Goal: Information Seeking & Learning: Check status

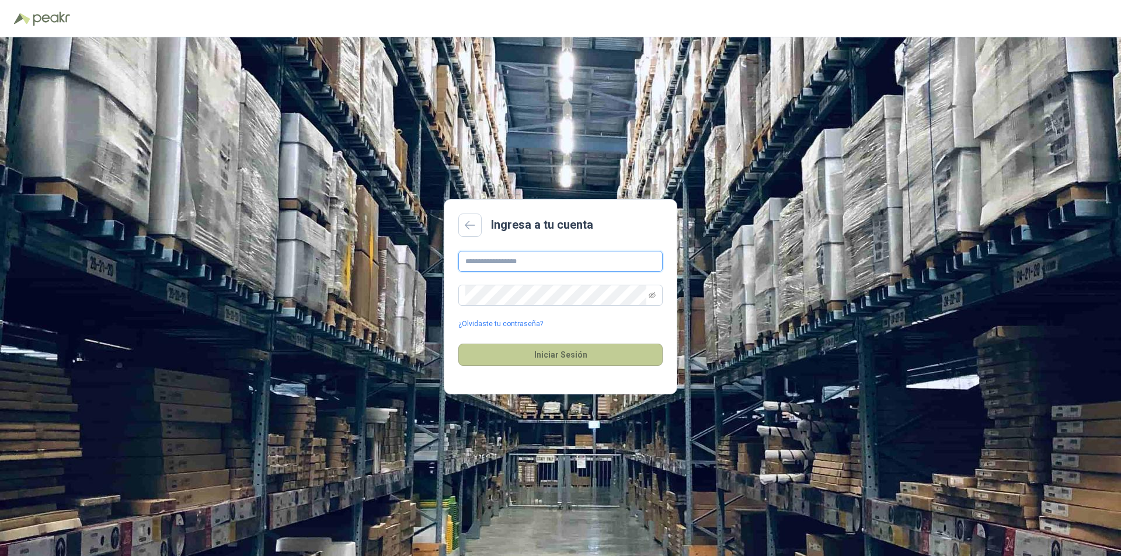
type input "**********"
click at [541, 356] on button "Iniciar Sesión" at bounding box center [560, 355] width 204 height 22
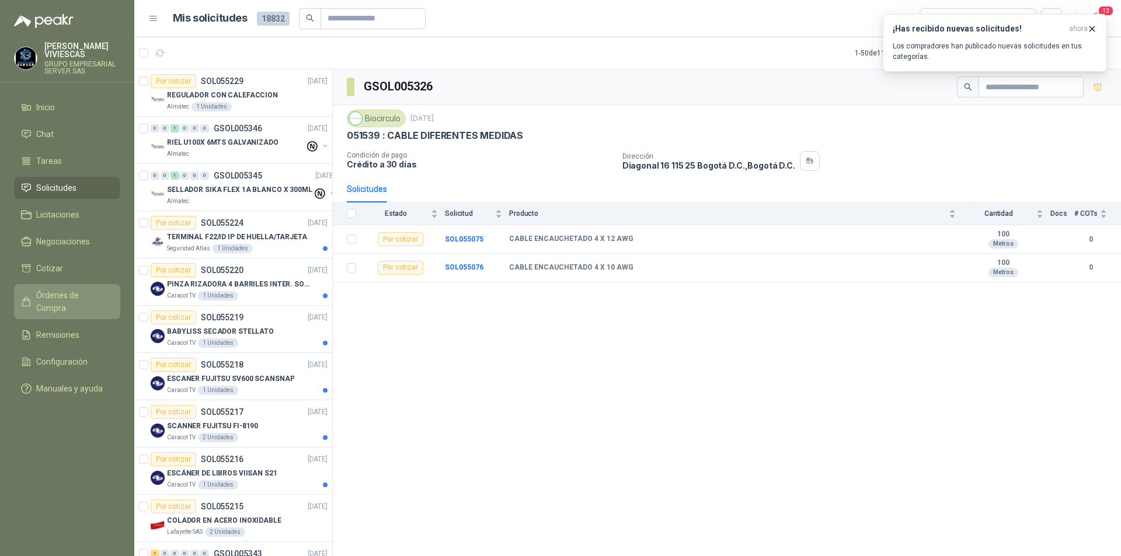
click at [89, 292] on span "Órdenes de Compra" at bounding box center [72, 302] width 73 height 26
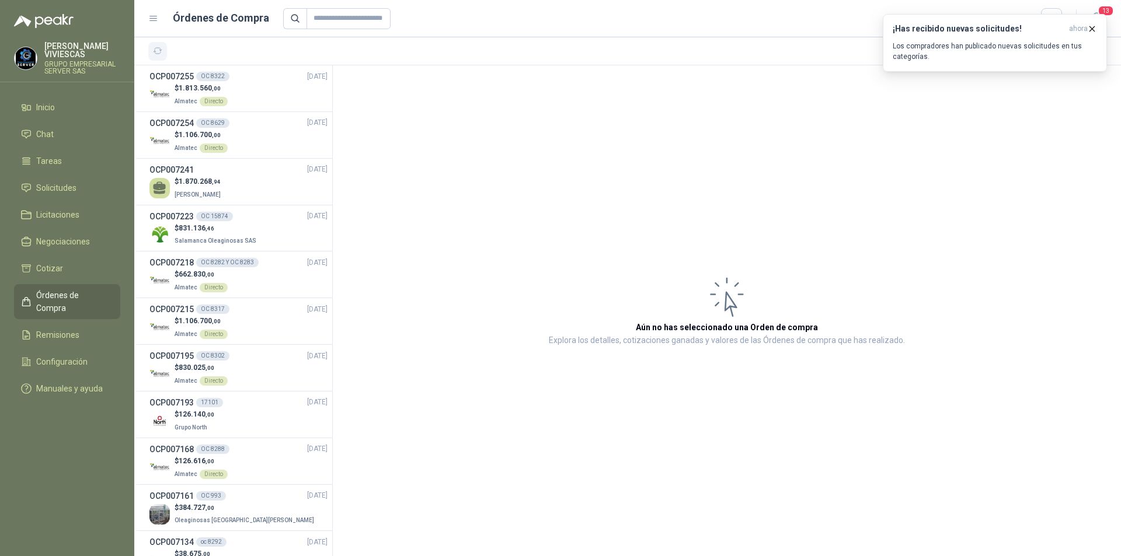
click at [154, 53] on icon "button" at bounding box center [158, 51] width 10 height 10
click at [1091, 30] on icon "button" at bounding box center [1092, 28] width 5 height 5
click at [264, 187] on div "$ 1.870.268 ,94 [PERSON_NAME]" at bounding box center [238, 188] width 178 height 24
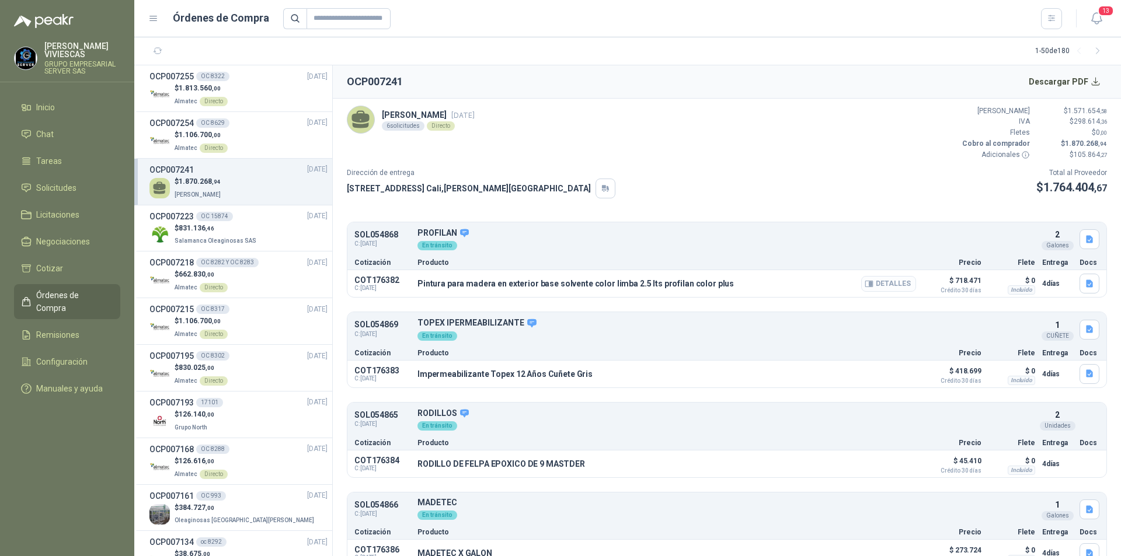
click at [887, 284] on button "Detalles" at bounding box center [888, 284] width 55 height 16
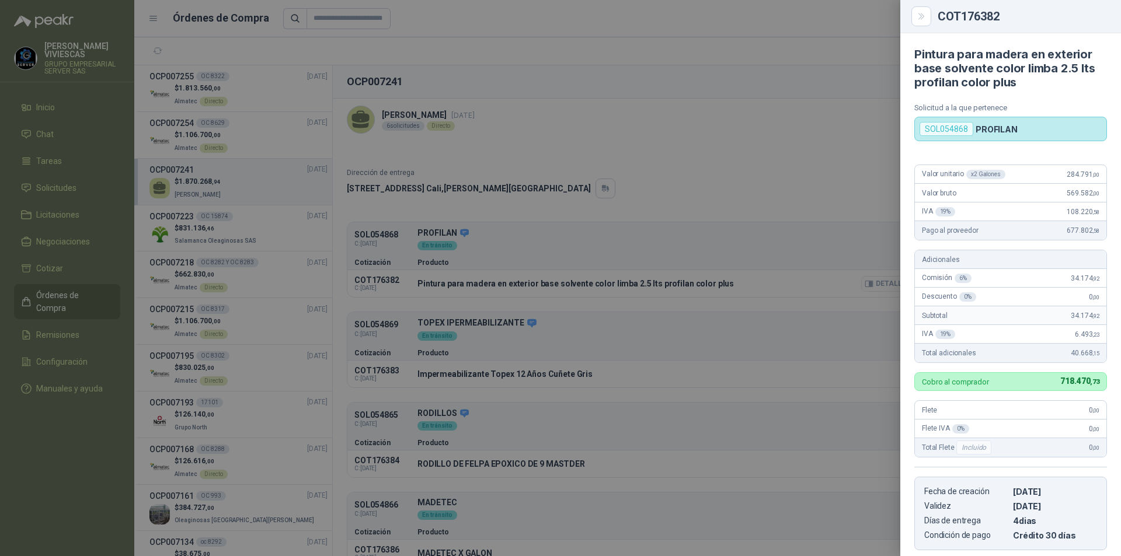
scroll to position [182, 0]
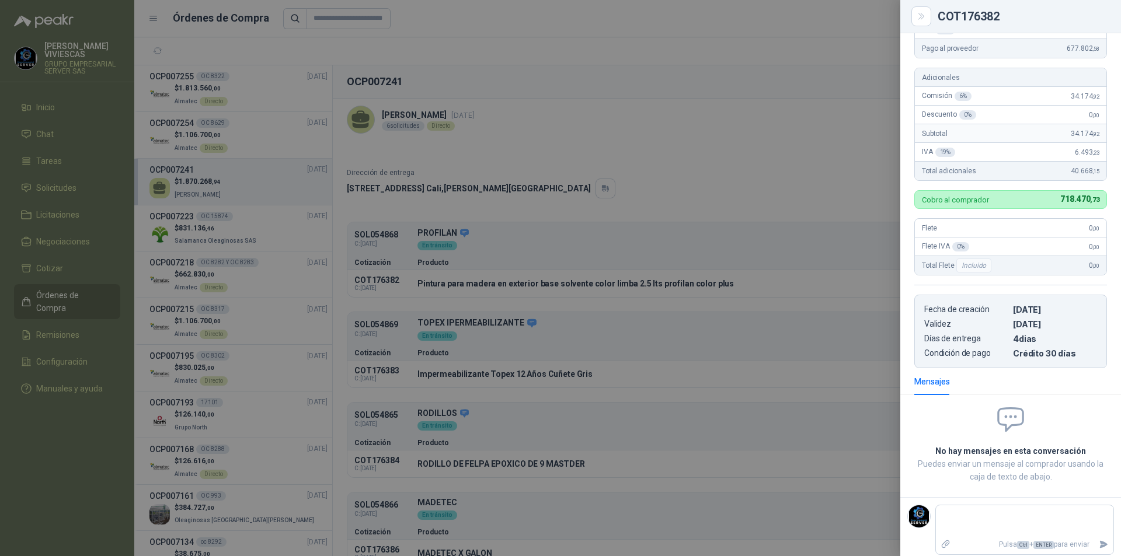
click at [843, 156] on div at bounding box center [560, 278] width 1121 height 556
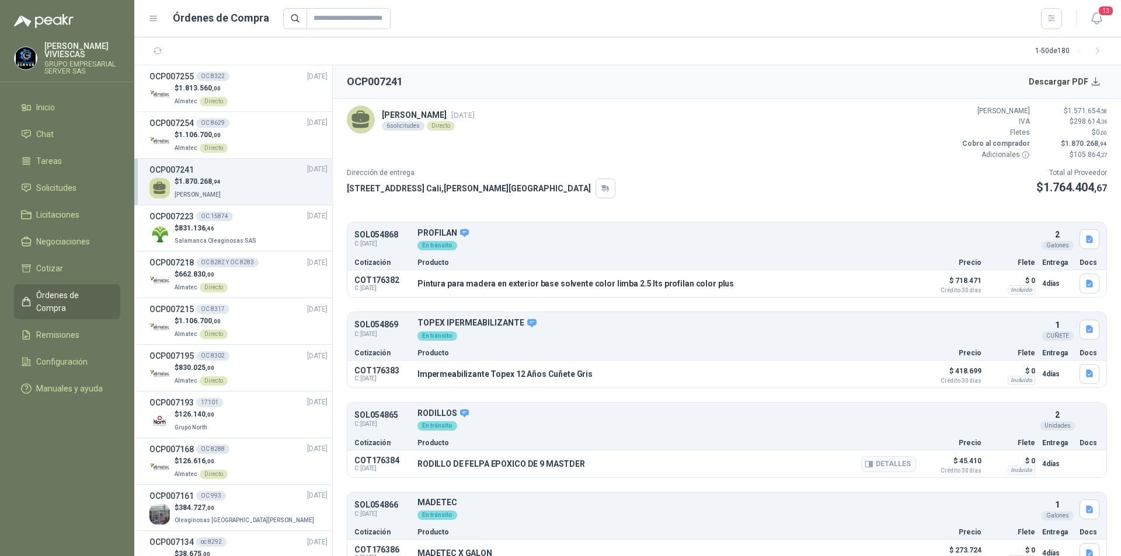
scroll to position [197, 0]
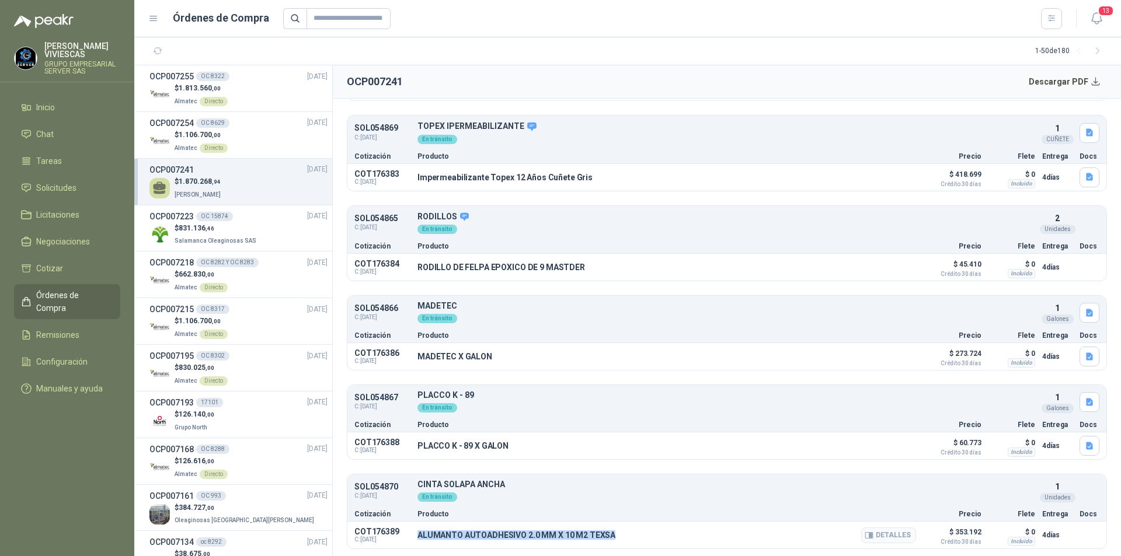
drag, startPoint x: 612, startPoint y: 532, endPoint x: 420, endPoint y: 535, distance: 192.1
click at [420, 535] on div "ALUMANTO AUTOADHESIVO 2.0 MM X 10 M2 TEXSA Detalles" at bounding box center [666, 535] width 499 height 20
copy p "ALUMANTO AUTOADHESIVO 2.0 MM X 10 M2 TEXSA"
drag, startPoint x: 505, startPoint y: 446, endPoint x: 417, endPoint y: 439, distance: 88.4
click at [415, 438] on div "COT176388 C: [DATE] [PERSON_NAME] K - 89 X GALON Detalles $ 60.773 Crédito 30 d…" at bounding box center [726, 446] width 759 height 27
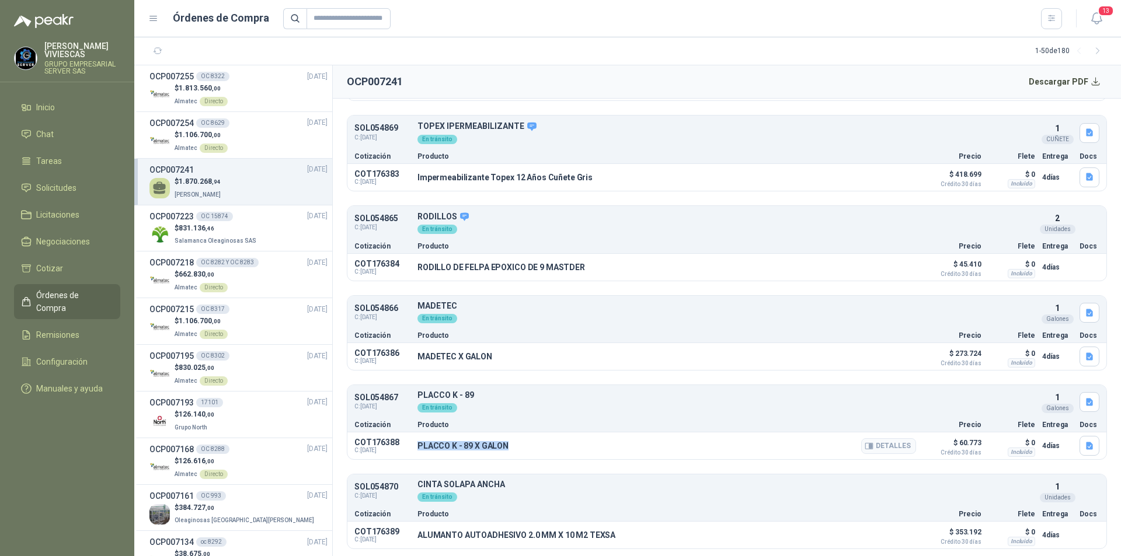
copy p "PLACCO K - 89 X GALON"
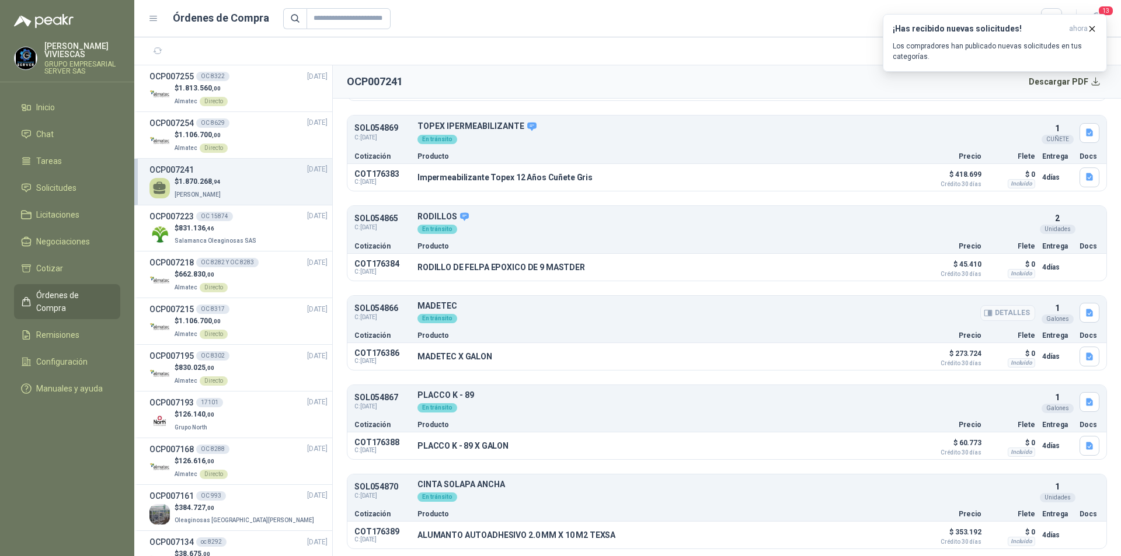
click at [438, 305] on p "MADETEC" at bounding box center [726, 306] width 618 height 9
click at [984, 310] on icon "button" at bounding box center [988, 313] width 8 height 6
click at [887, 357] on button "Detalles" at bounding box center [888, 357] width 55 height 16
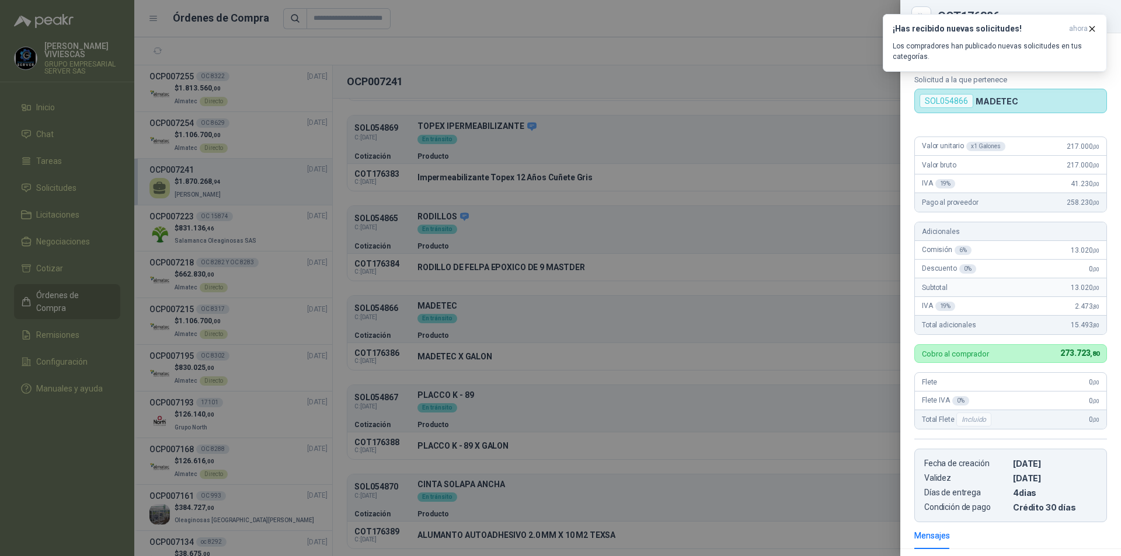
scroll to position [160, 0]
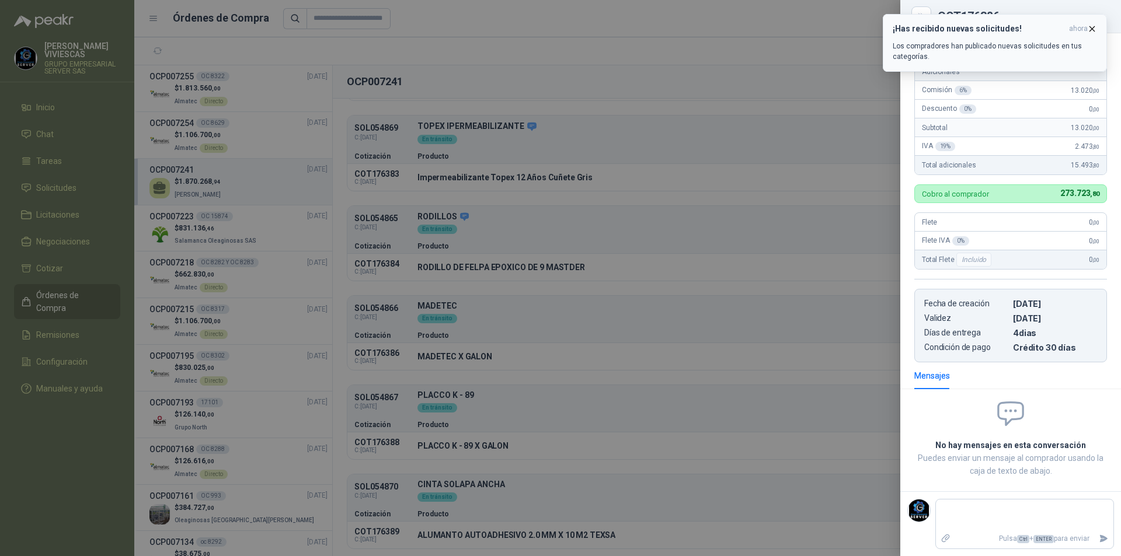
click at [1092, 25] on icon "button" at bounding box center [1092, 29] width 10 height 10
click at [638, 45] on div at bounding box center [560, 278] width 1121 height 556
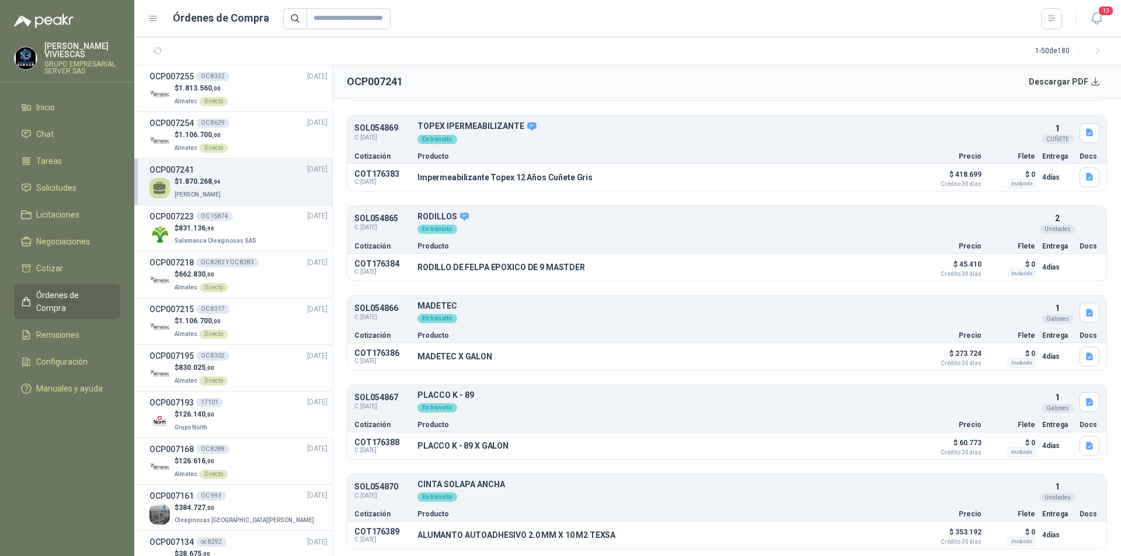
scroll to position [0, 0]
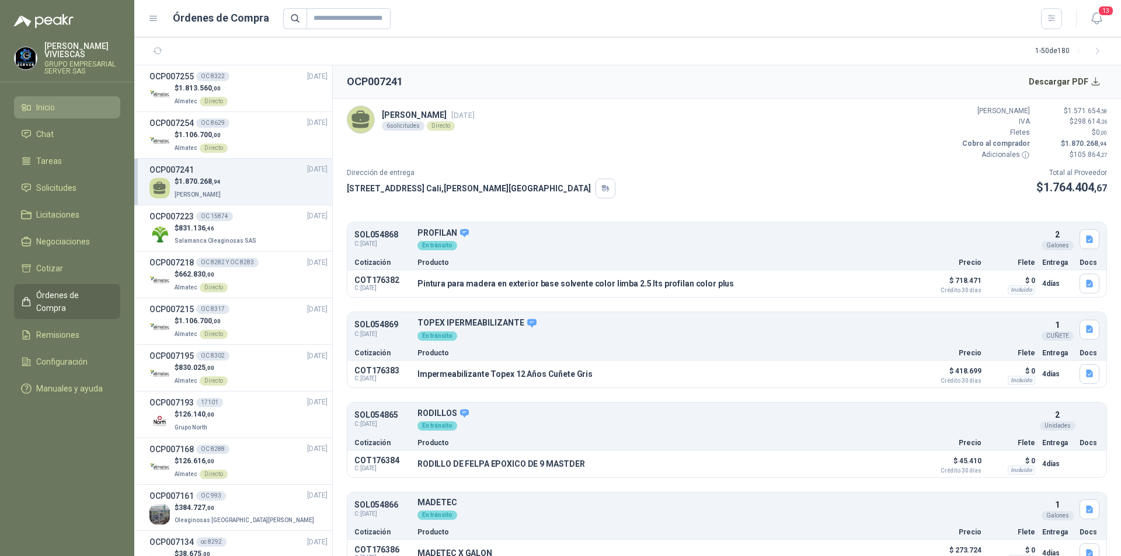
click at [64, 106] on li "Inicio" at bounding box center [67, 107] width 92 height 13
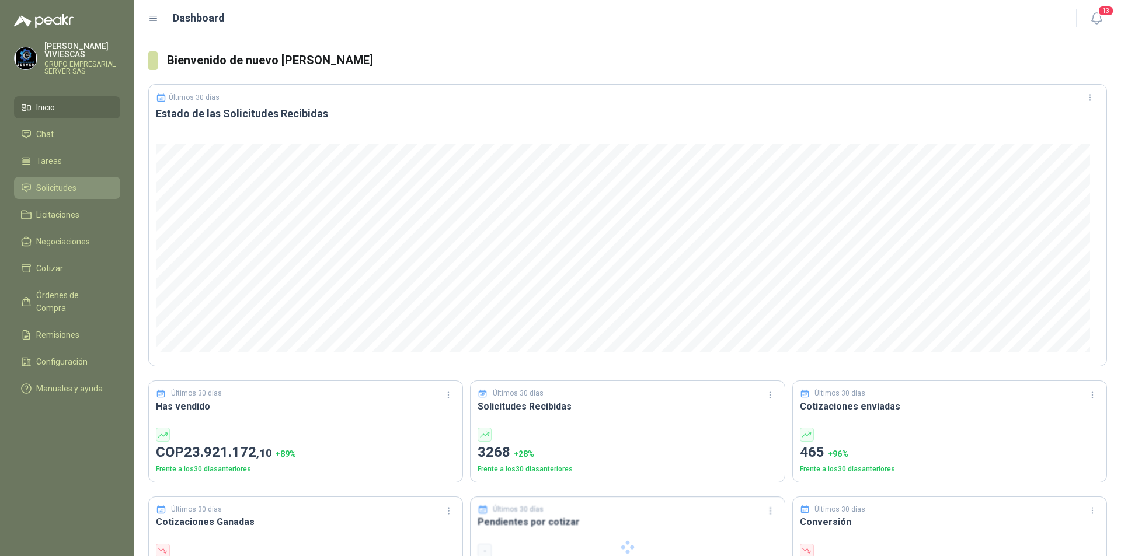
click at [67, 186] on span "Solicitudes" at bounding box center [56, 188] width 40 height 13
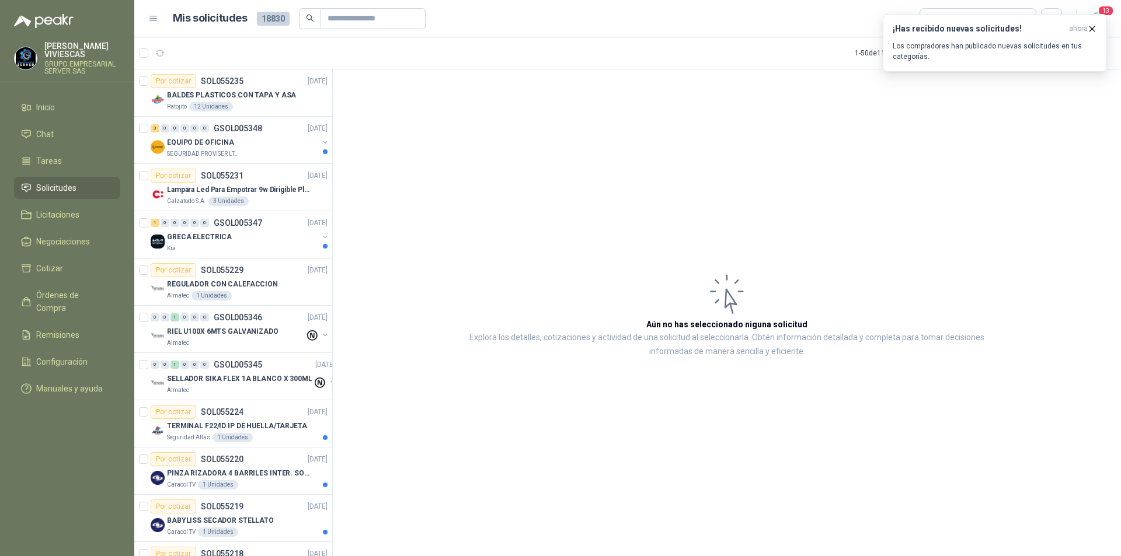
click at [45, 184] on span "Solicitudes" at bounding box center [56, 188] width 40 height 13
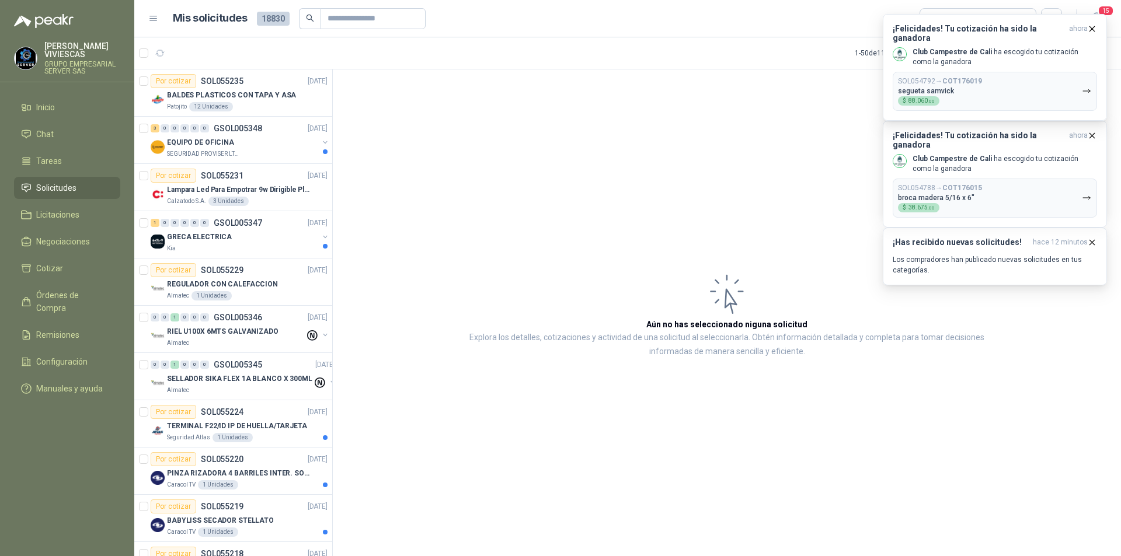
click at [55, 191] on span "Solicitudes" at bounding box center [56, 188] width 40 height 13
click at [226, 96] on p "BALDES PLASTICOS CON TAPA Y ASA" at bounding box center [231, 95] width 129 height 11
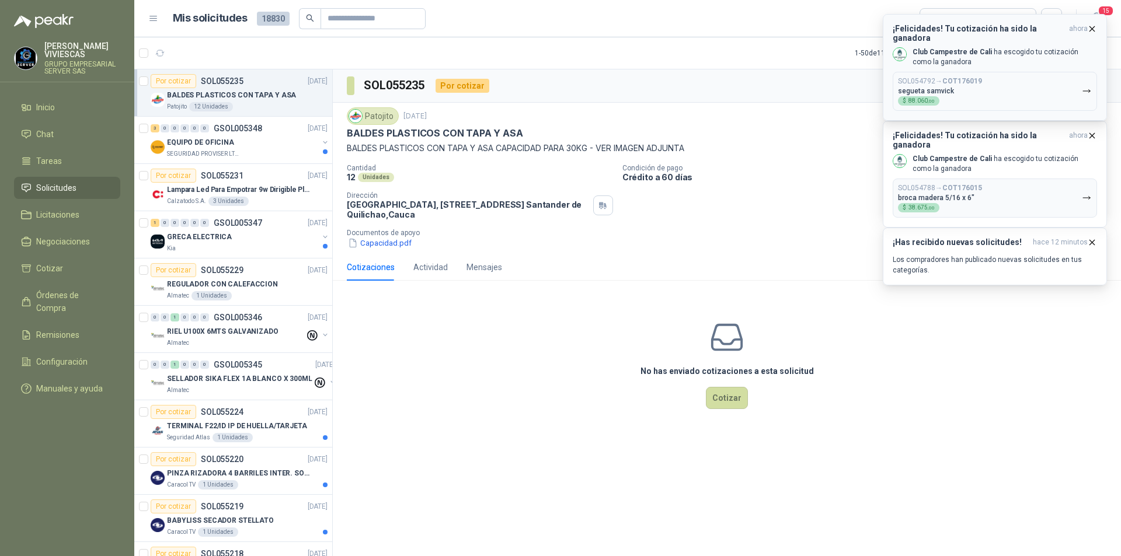
click at [1094, 26] on icon "button" at bounding box center [1092, 29] width 10 height 10
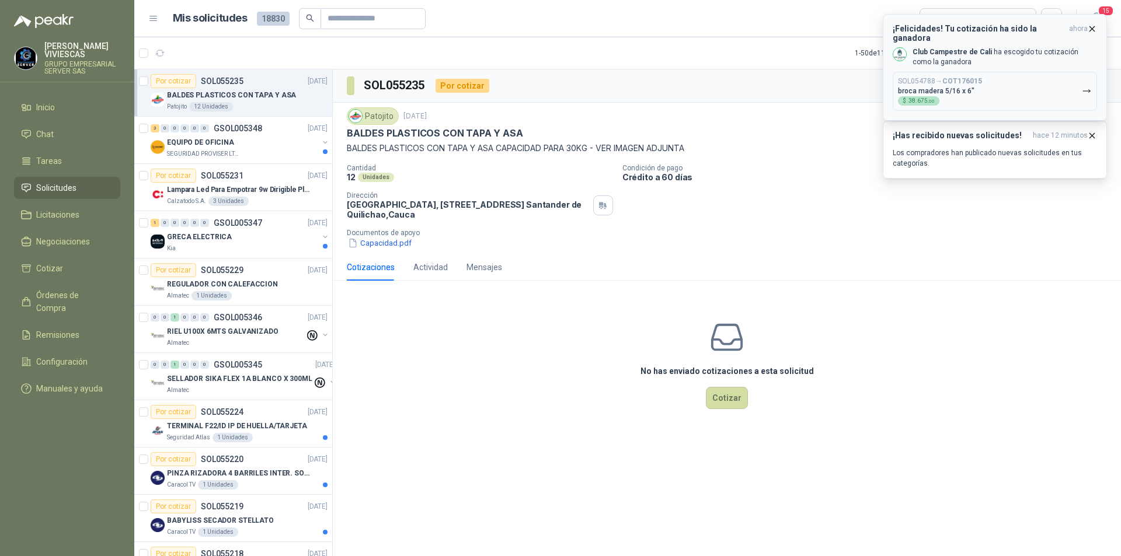
click at [1093, 28] on icon "button" at bounding box center [1092, 28] width 5 height 5
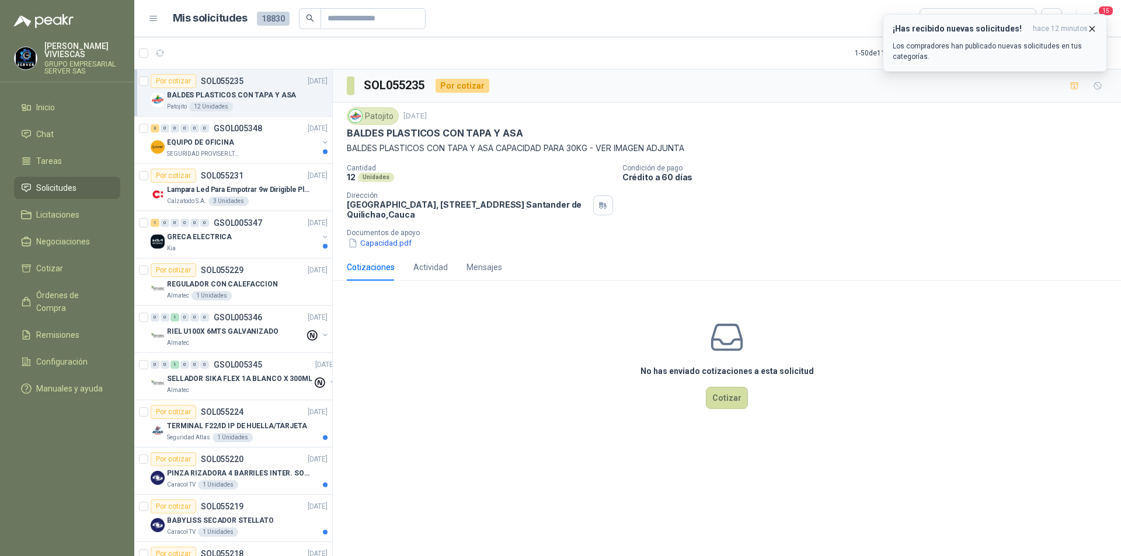
click at [1090, 28] on icon "button" at bounding box center [1092, 29] width 10 height 10
click at [71, 187] on span "Solicitudes" at bounding box center [56, 188] width 40 height 13
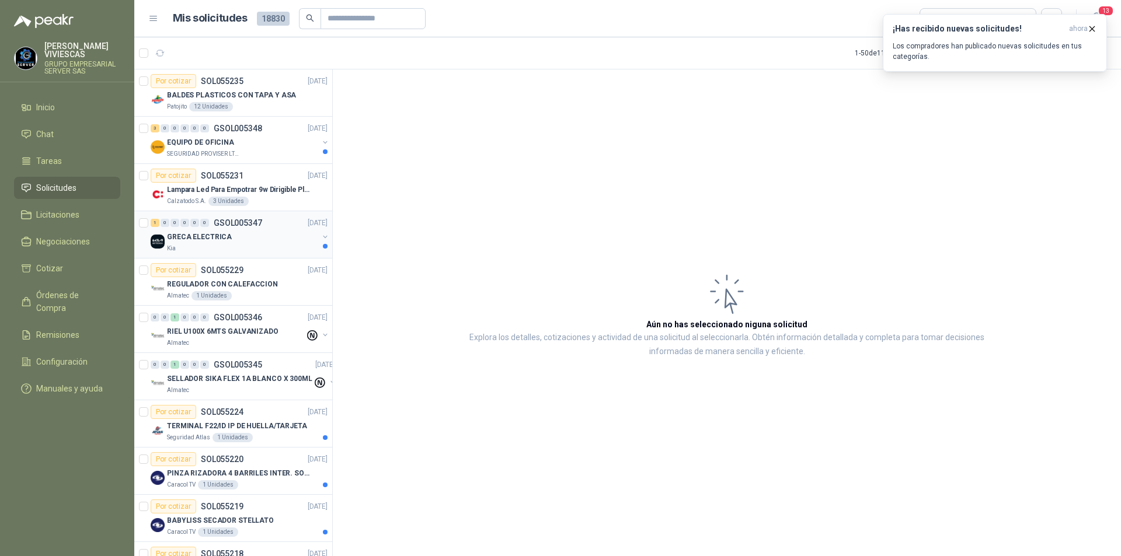
click at [260, 249] on div "Kia" at bounding box center [242, 248] width 151 height 9
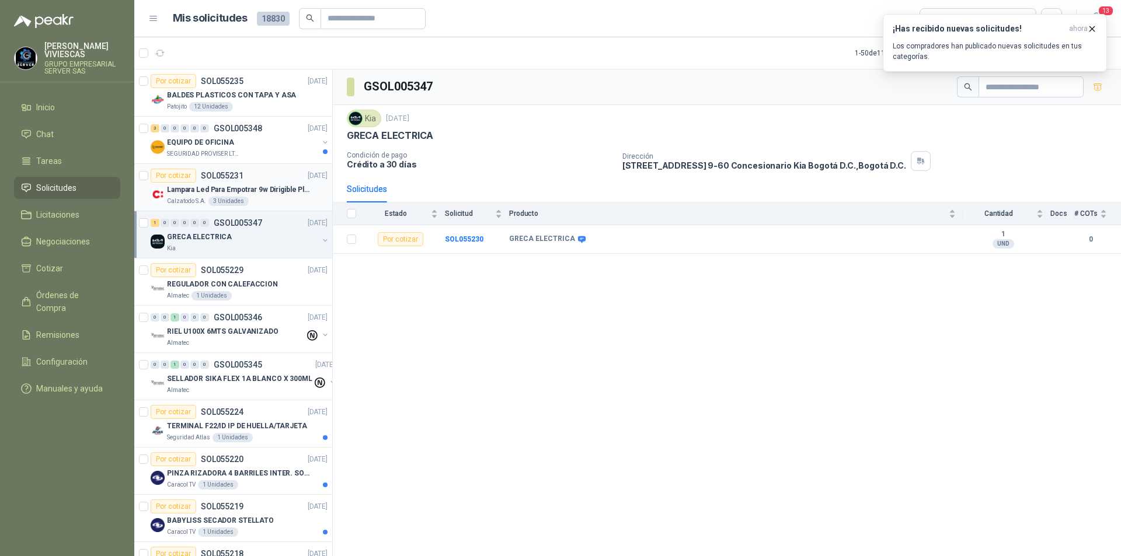
click at [264, 193] on p "Lampara Led Para Empotrar 9w Dirigible Plafon 11cm" at bounding box center [239, 189] width 145 height 11
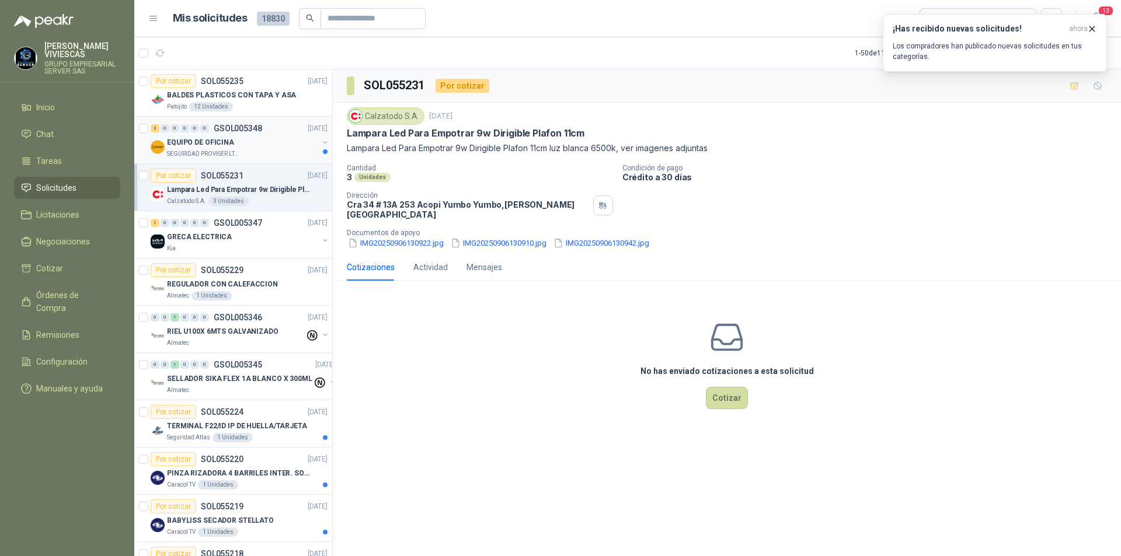
click at [253, 144] on div "EQUIPO DE OFICINA" at bounding box center [242, 142] width 151 height 14
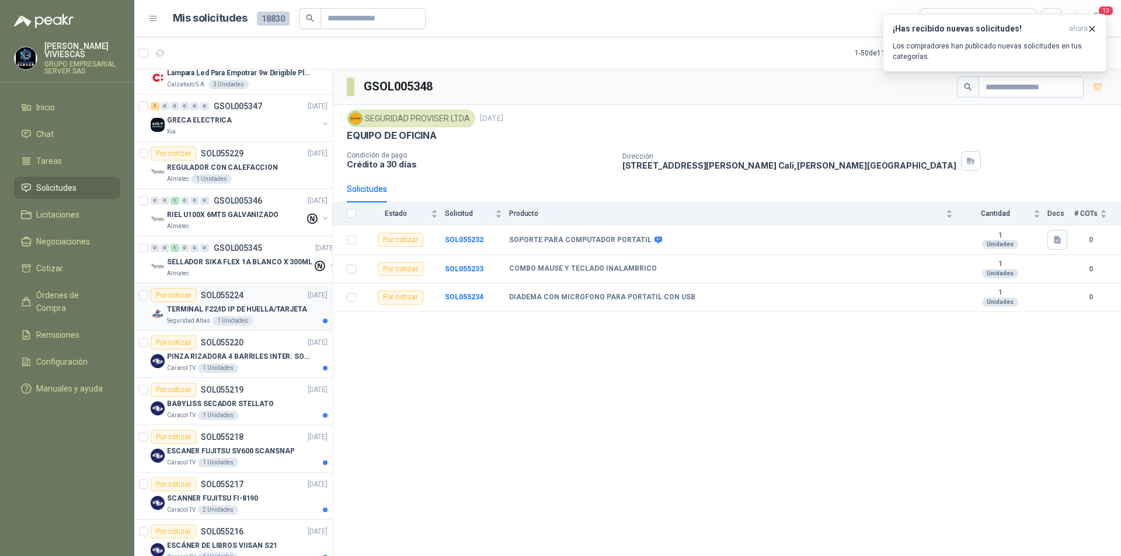
scroll to position [175, 0]
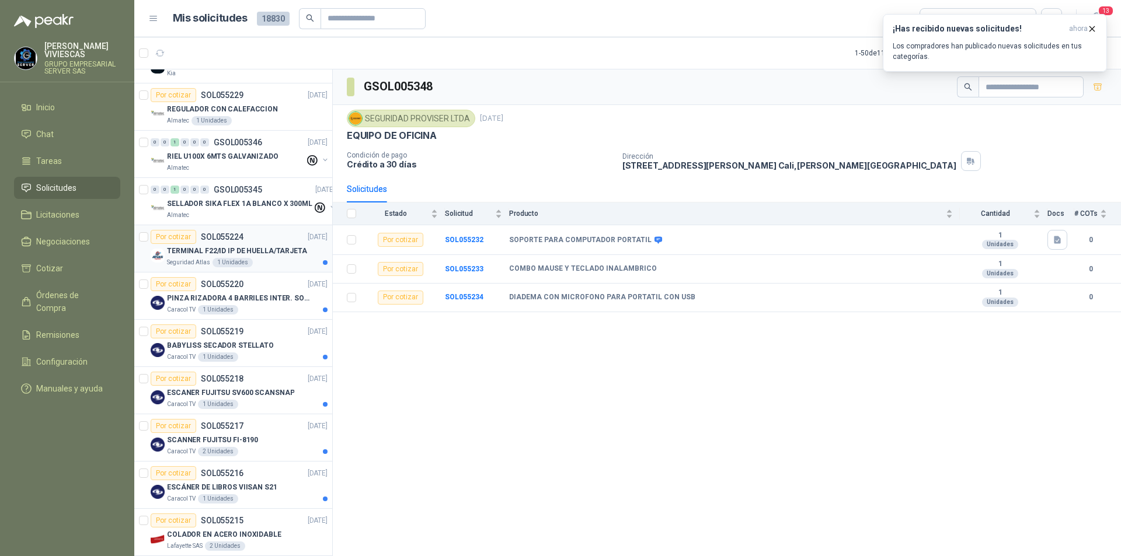
click at [272, 264] on div "Seguridad Atlas 1 Unidades" at bounding box center [247, 262] width 161 height 9
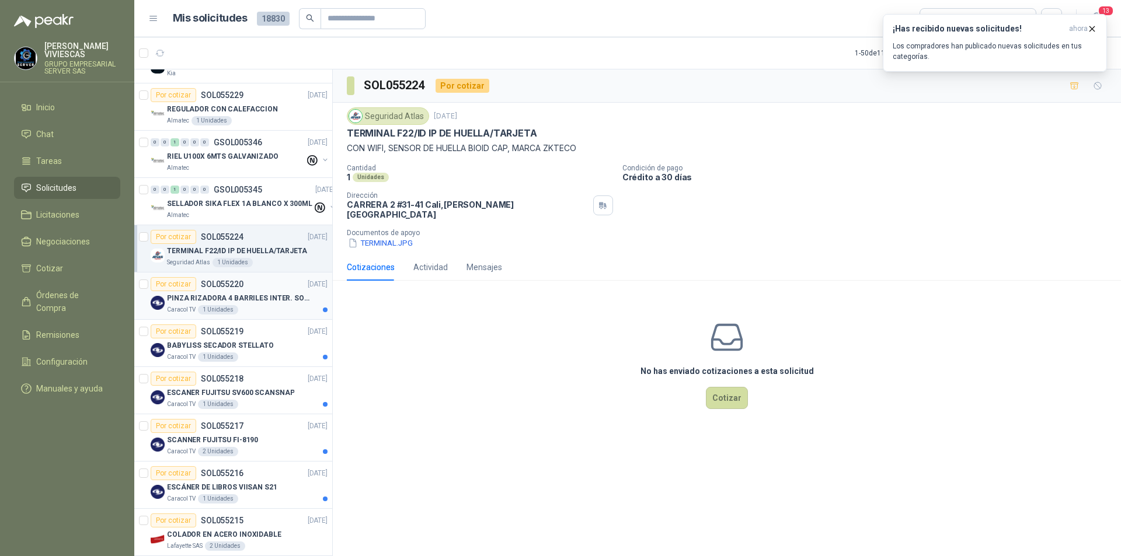
click at [262, 312] on div "Caracol TV 1 Unidades" at bounding box center [247, 309] width 161 height 9
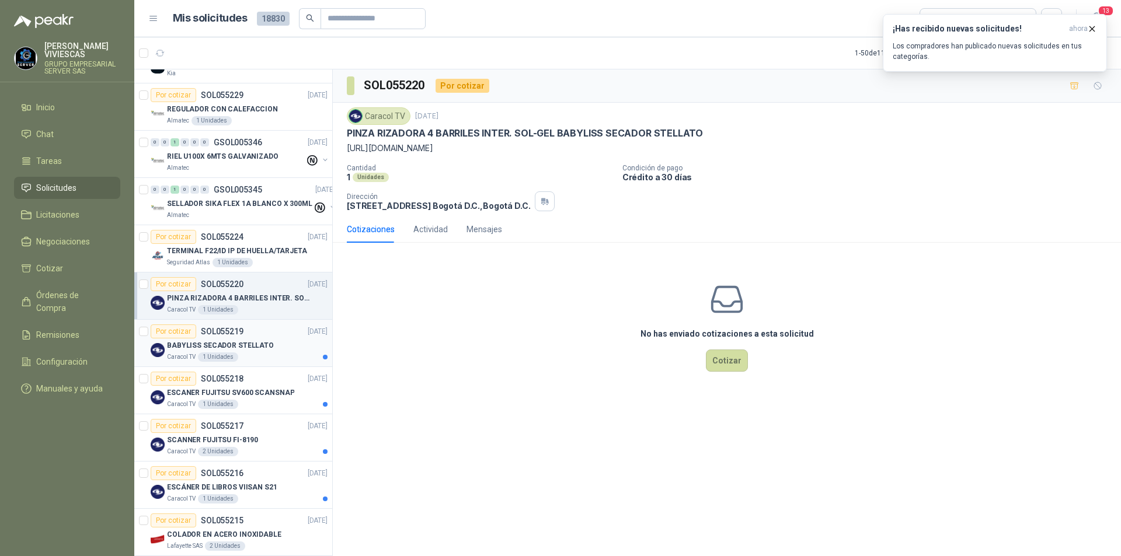
click at [275, 341] on div "BABYLISS SECADOR STELLATO" at bounding box center [247, 346] width 161 height 14
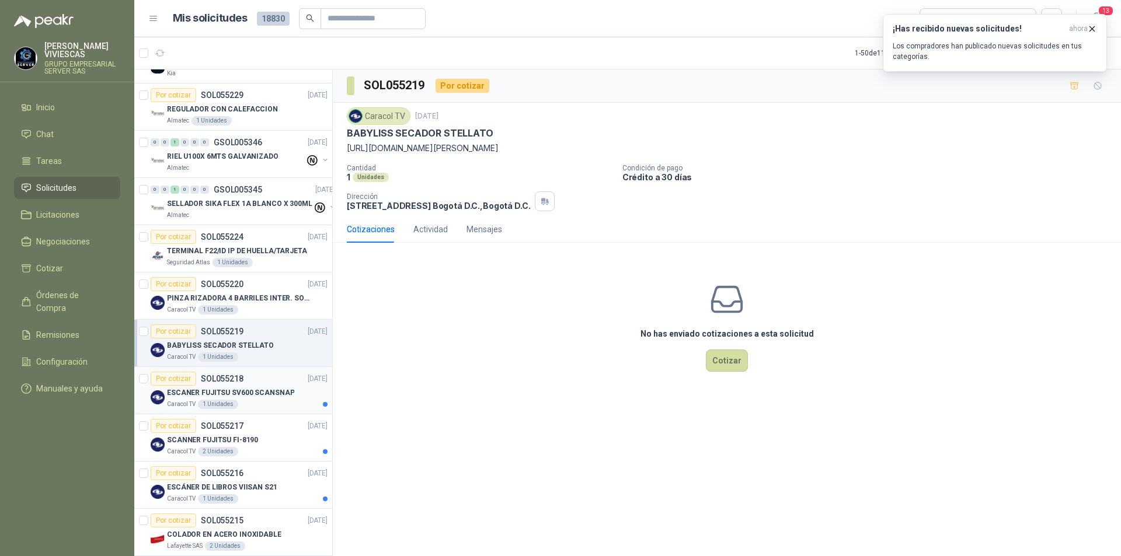
click at [275, 383] on div "Por cotizar SOL055218 [DATE]" at bounding box center [239, 379] width 177 height 14
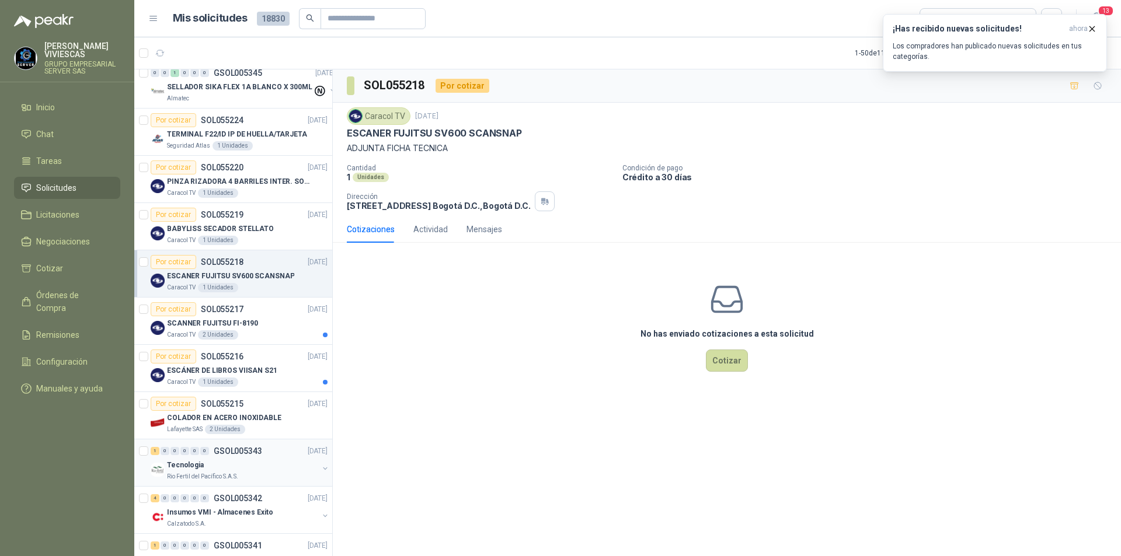
scroll to position [409, 0]
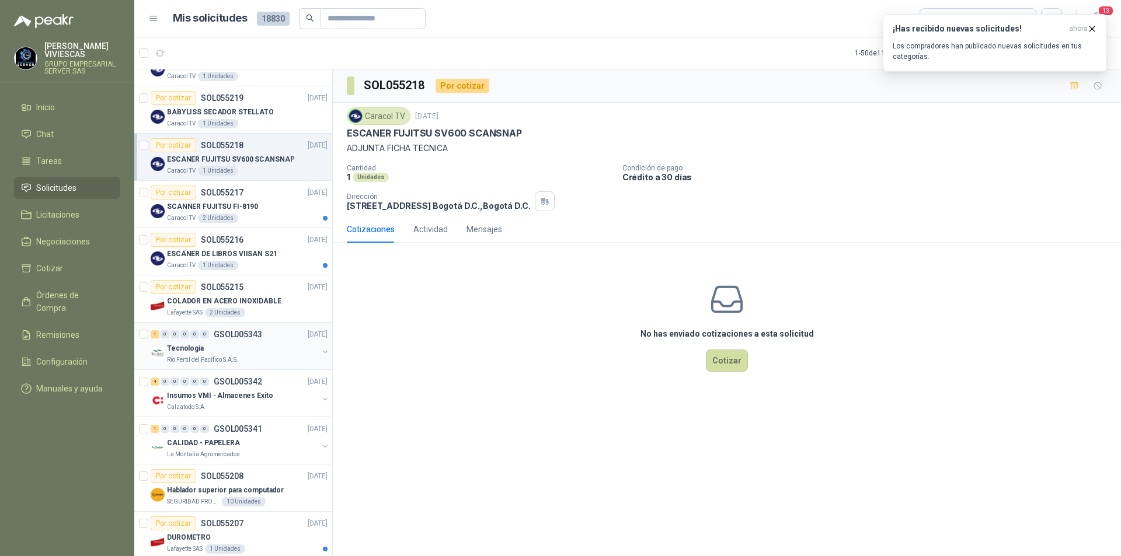
click at [259, 336] on p "GSOL005343" at bounding box center [238, 334] width 48 height 8
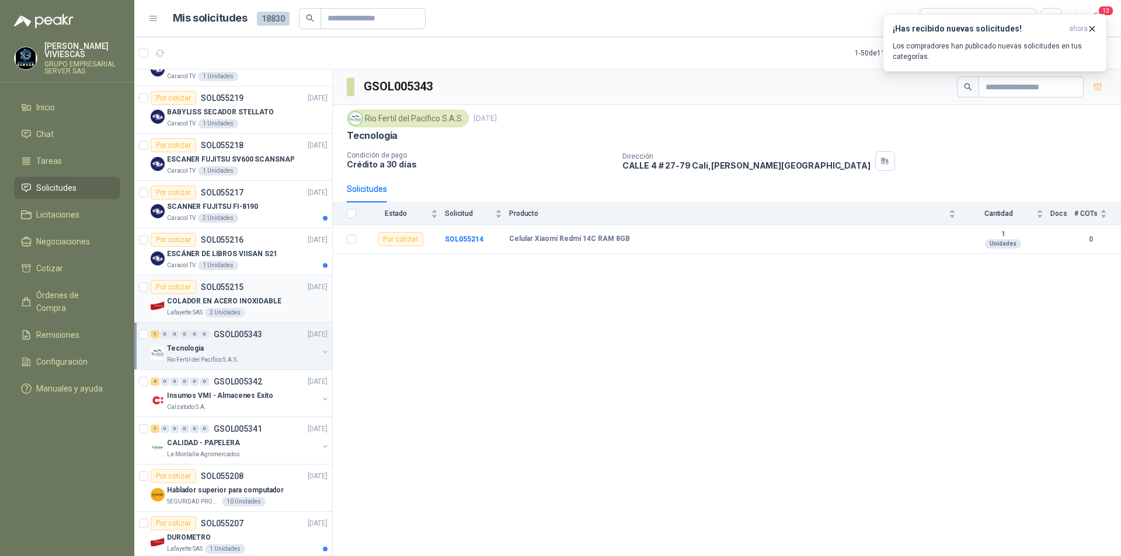
scroll to position [525, 0]
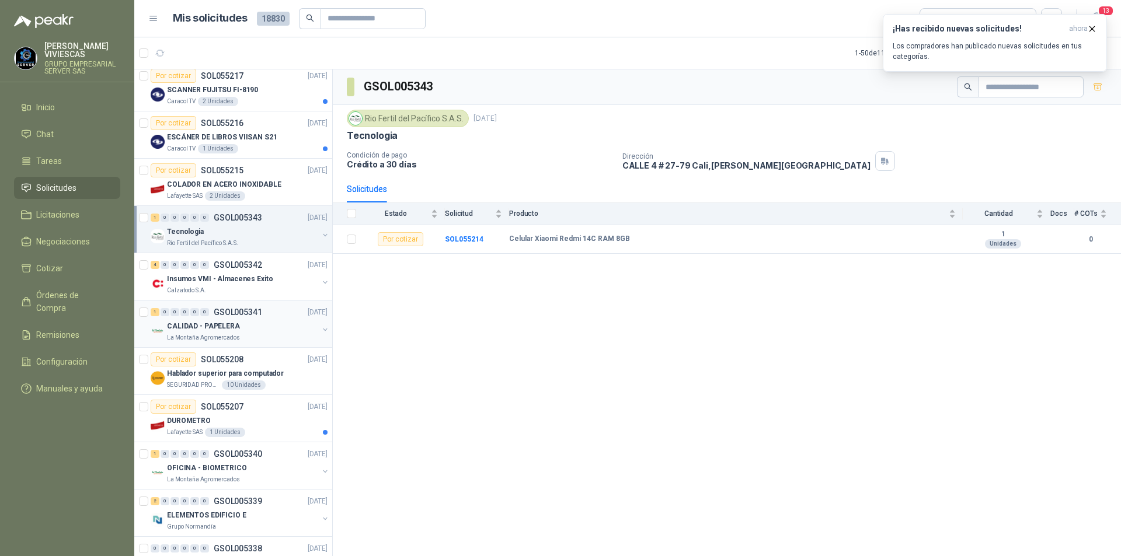
click at [253, 340] on div "La Montaña Agromercados" at bounding box center [242, 337] width 151 height 9
click at [255, 327] on div "CALIDAD - PAPELERA" at bounding box center [242, 326] width 151 height 14
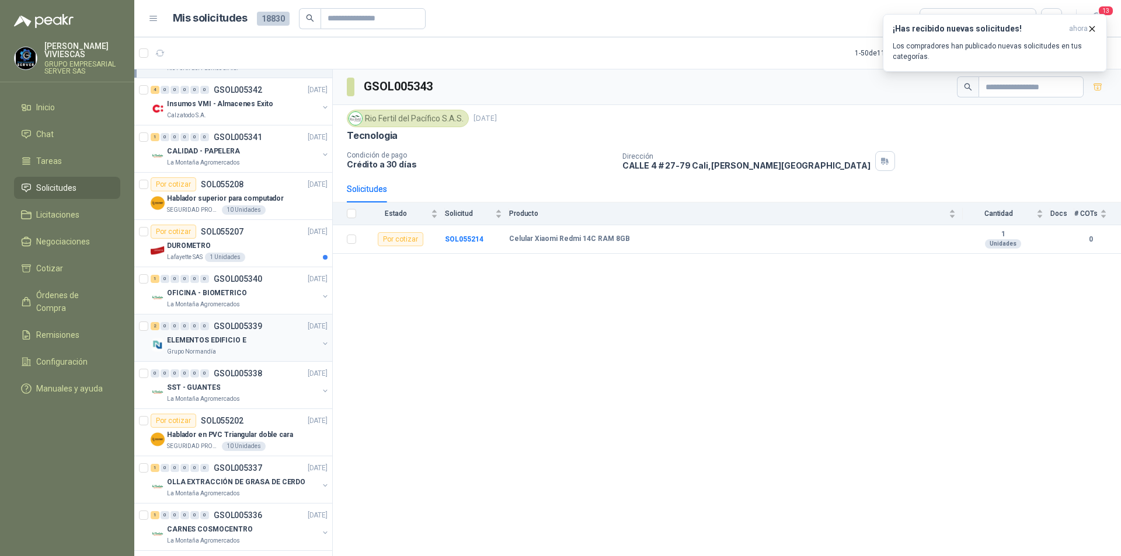
click at [273, 345] on div "ELEMENTOS EDIFICIO E" at bounding box center [242, 340] width 151 height 14
click at [273, 344] on div "ELEMENTOS EDIFICIO E" at bounding box center [242, 340] width 151 height 14
click at [157, 56] on icon "button" at bounding box center [160, 53] width 10 height 10
